Goal: Find specific page/section: Find specific page/section

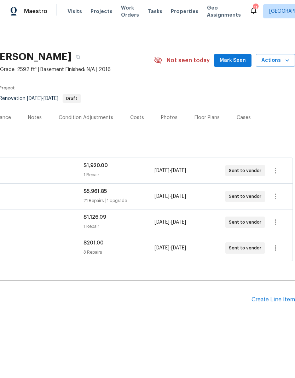
scroll to position [0, 105]
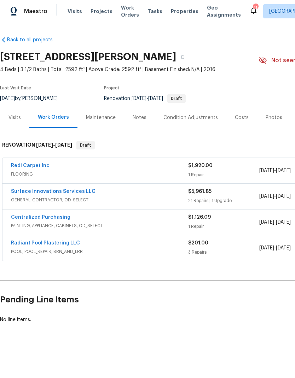
click at [81, 189] on link "Surface Innovations Services LLC" at bounding box center [53, 191] width 84 height 5
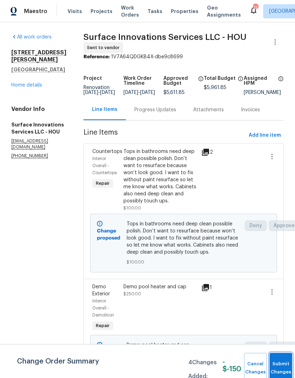
click at [273, 366] on button "Submit Changes" at bounding box center [280, 368] width 23 height 30
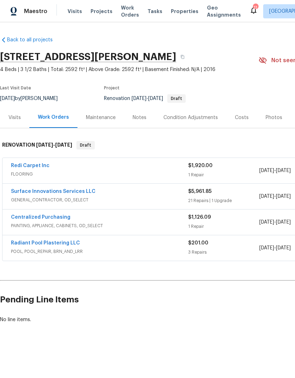
click at [61, 245] on link "Radiant Pool Plastering LLC" at bounding box center [45, 243] width 69 height 5
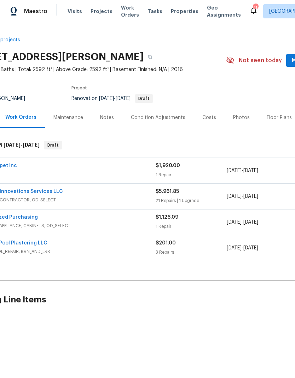
scroll to position [0, 36]
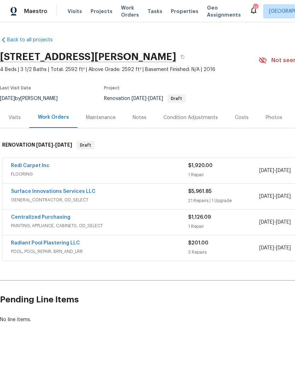
click at [69, 245] on link "Radiant Pool Plastering LLC" at bounding box center [45, 243] width 69 height 5
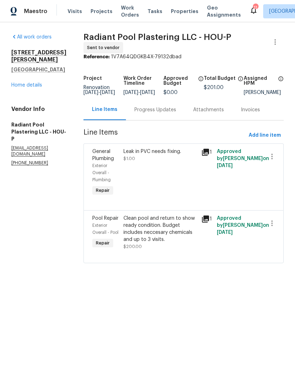
click at [27, 38] on link "All work orders" at bounding box center [31, 37] width 40 height 5
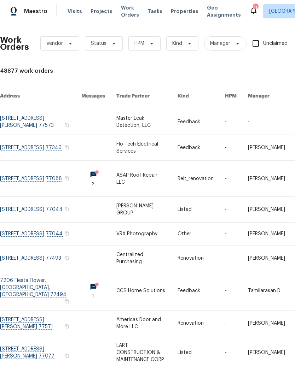
scroll to position [27, 0]
